Goal: Task Accomplishment & Management: Manage account settings

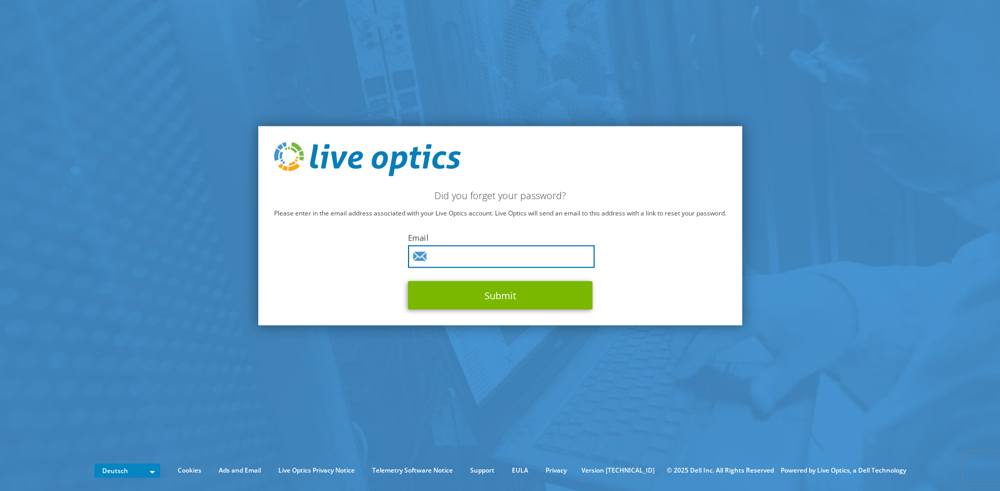
click at [522, 256] on input "text" at bounding box center [501, 257] width 187 height 23
type input "ama@boegli-ict.ch"
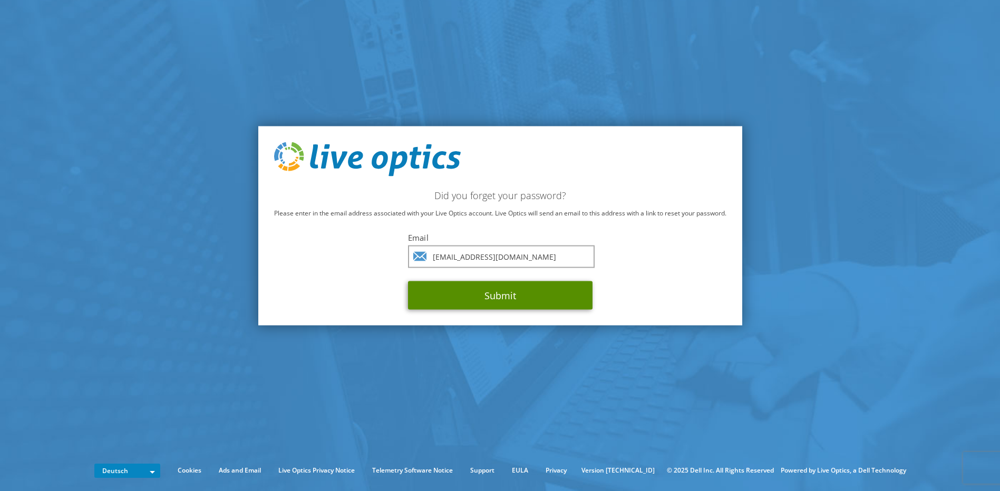
click at [515, 301] on button "Submit" at bounding box center [500, 296] width 185 height 28
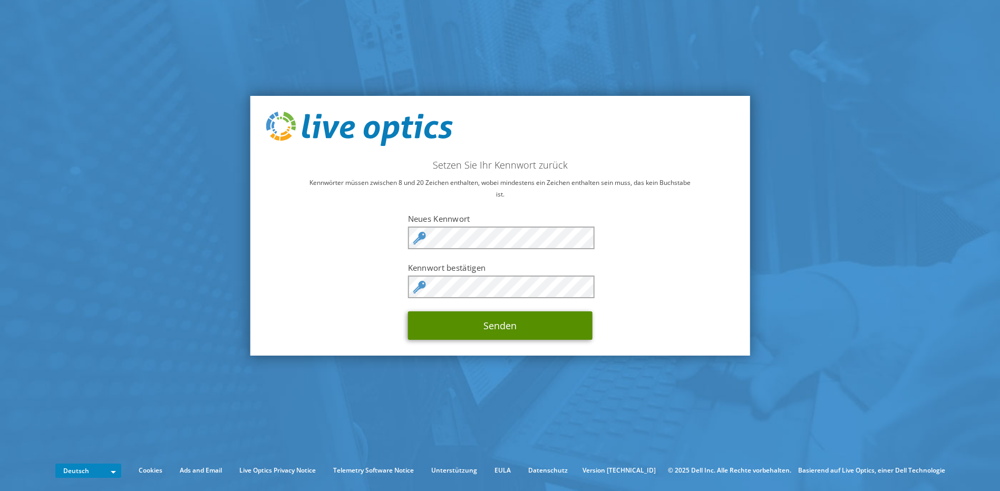
click at [532, 330] on button "Senden" at bounding box center [500, 326] width 185 height 28
